Goal: Submit feedback/report problem

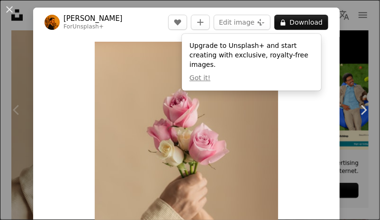
scroll to position [284, 0]
click at [252, 57] on div "Upgrade to Unsplash+ and start creating with exclusive, royalty-free images. Go…" at bounding box center [251, 62] width 139 height 57
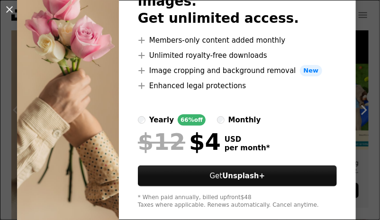
scroll to position [112, 0]
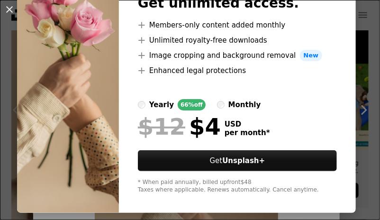
click at [90, 39] on img at bounding box center [68, 61] width 102 height 301
click at [154, 32] on ul "A plus sign Members-only content added monthly A plus sign Unlimited royalty-fr…" at bounding box center [237, 47] width 199 height 57
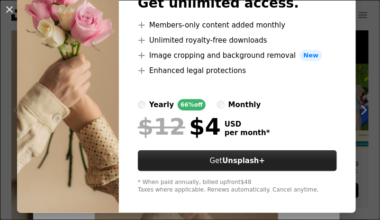
click at [223, 156] on strong "Unsplash+" at bounding box center [243, 160] width 43 height 9
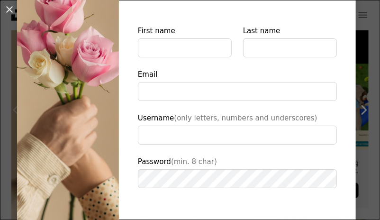
click at [89, 136] on img at bounding box center [68, 106] width 102 height 391
click at [9, 8] on button "An X shape" at bounding box center [9, 9] width 11 height 11
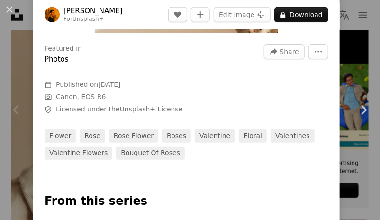
scroll to position [190, 0]
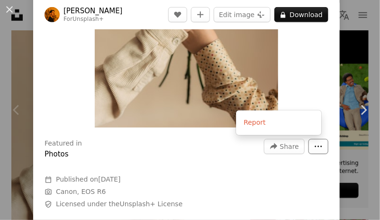
click at [317, 144] on button "More Actions" at bounding box center [318, 146] width 20 height 15
click at [283, 124] on button "Report" at bounding box center [279, 122] width 78 height 17
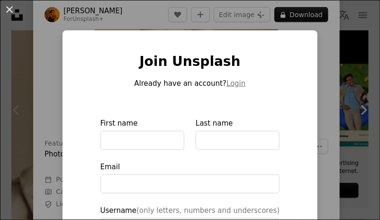
type input "**********"
